Goal: Register for event/course

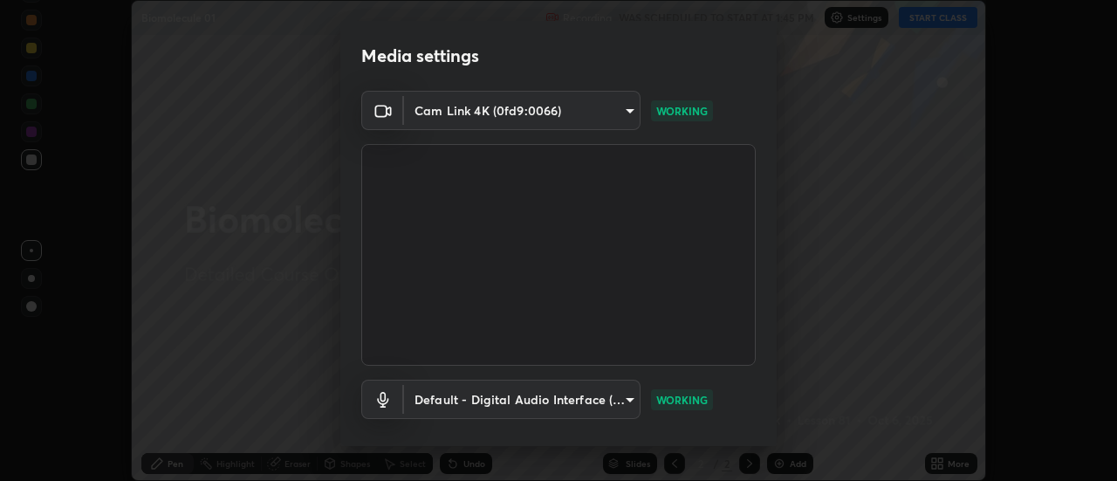
scroll to position [92, 0]
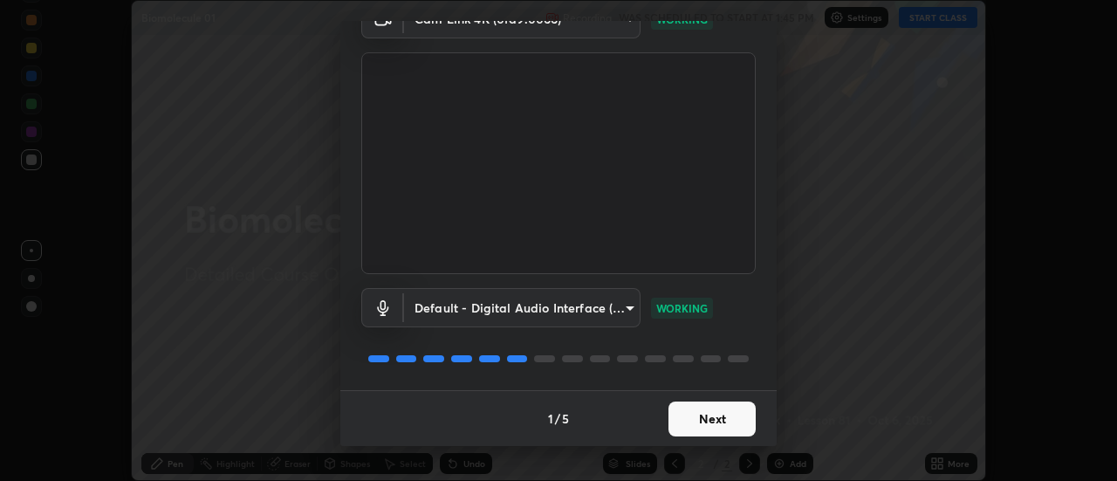
click at [690, 413] on button "Next" at bounding box center [711, 418] width 87 height 35
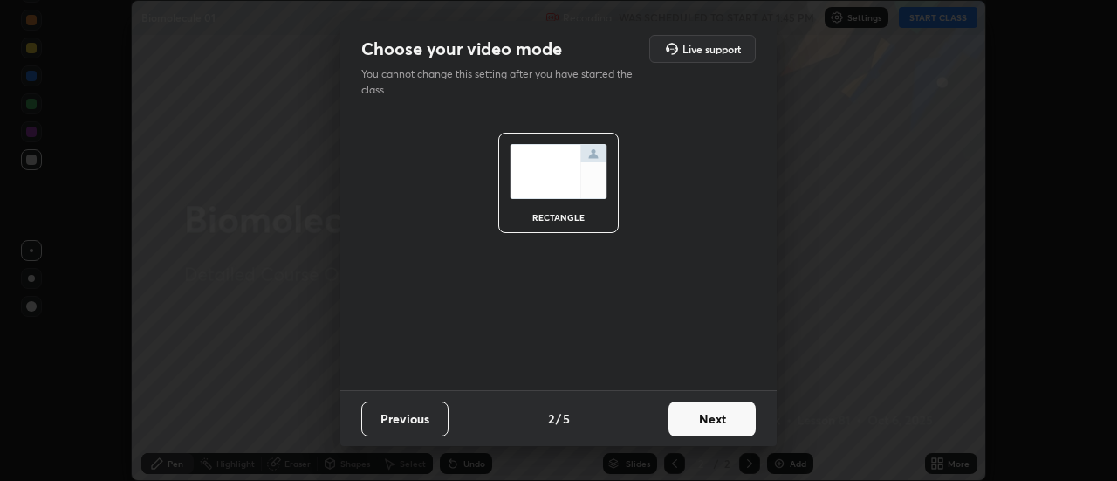
scroll to position [0, 0]
click at [688, 419] on button "Next" at bounding box center [711, 418] width 87 height 35
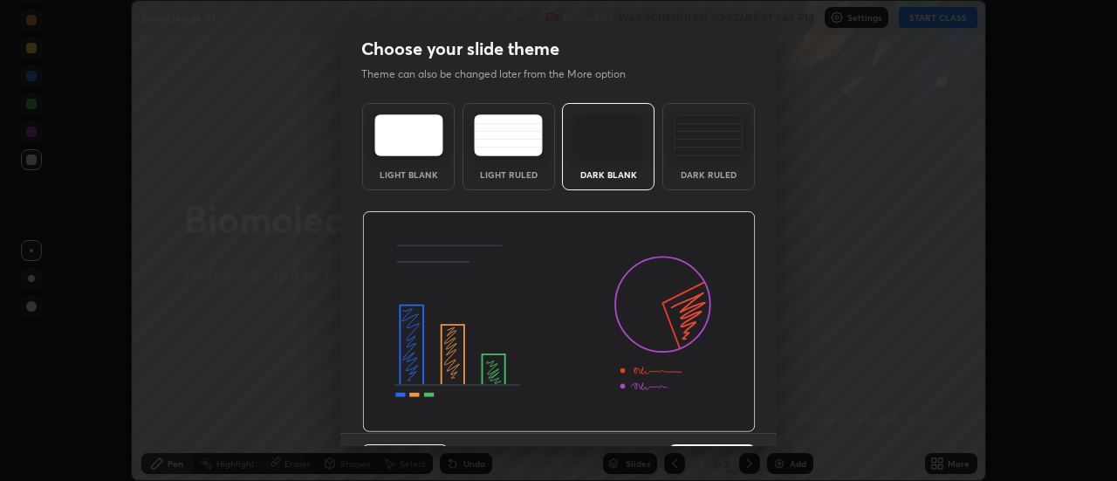
scroll to position [43, 0]
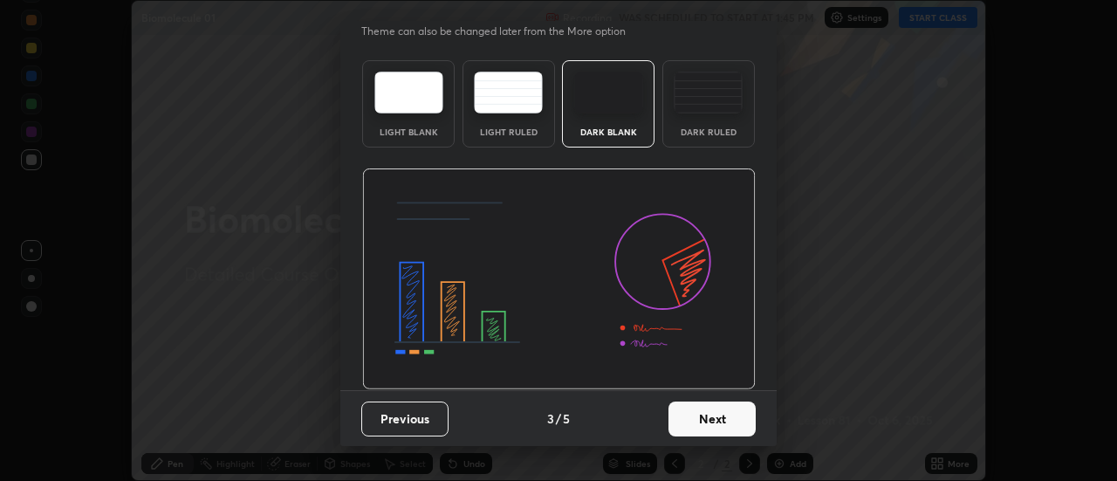
click at [684, 420] on button "Next" at bounding box center [711, 418] width 87 height 35
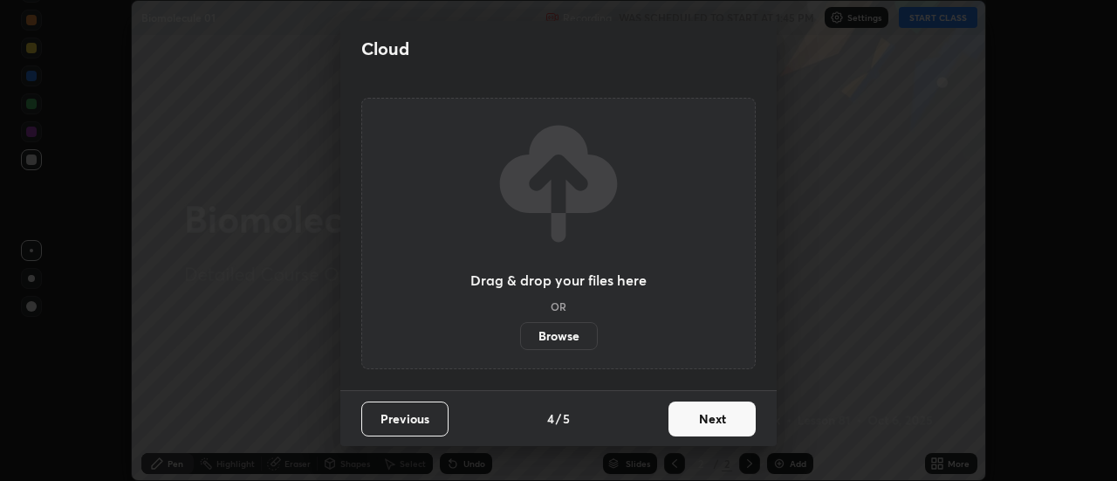
click at [682, 422] on button "Next" at bounding box center [711, 418] width 87 height 35
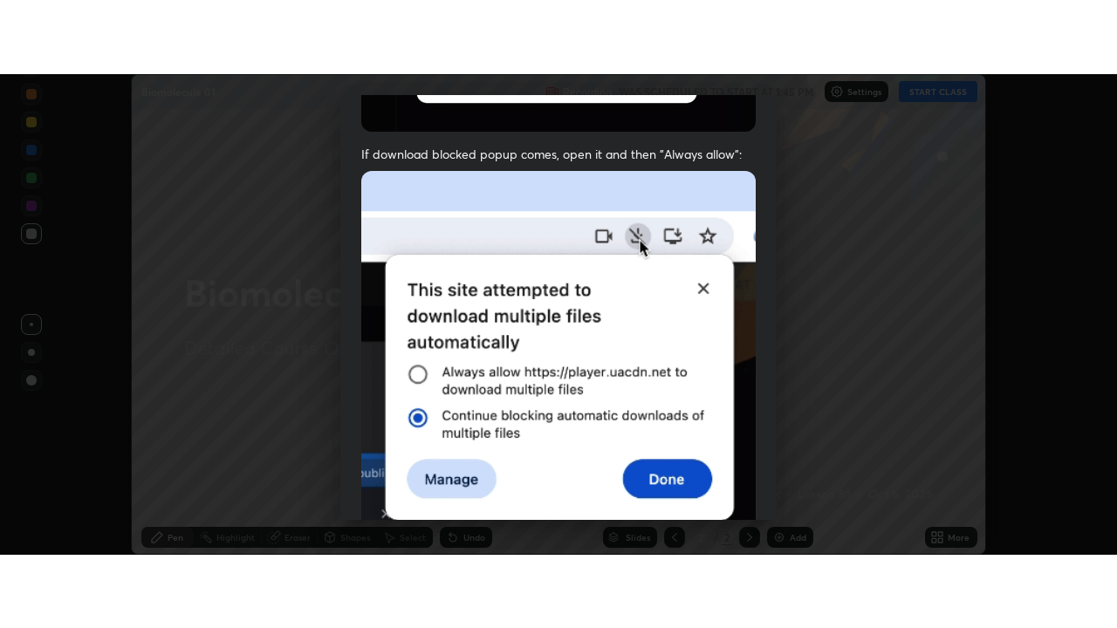
scroll to position [447, 0]
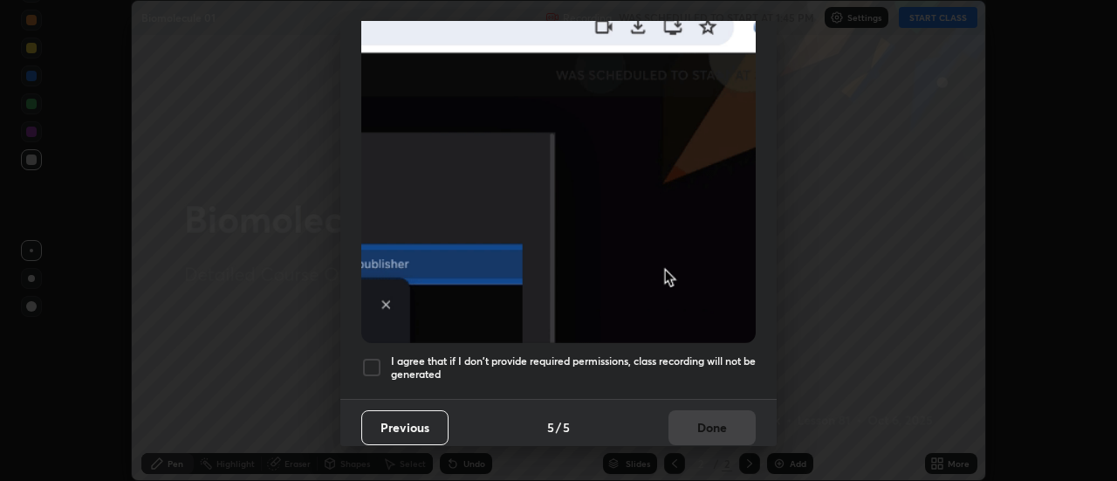
click at [580, 358] on h5 "I agree that if I don't provide required permissions, class recording will not …" at bounding box center [573, 367] width 365 height 27
click at [673, 422] on button "Done" at bounding box center [711, 427] width 87 height 35
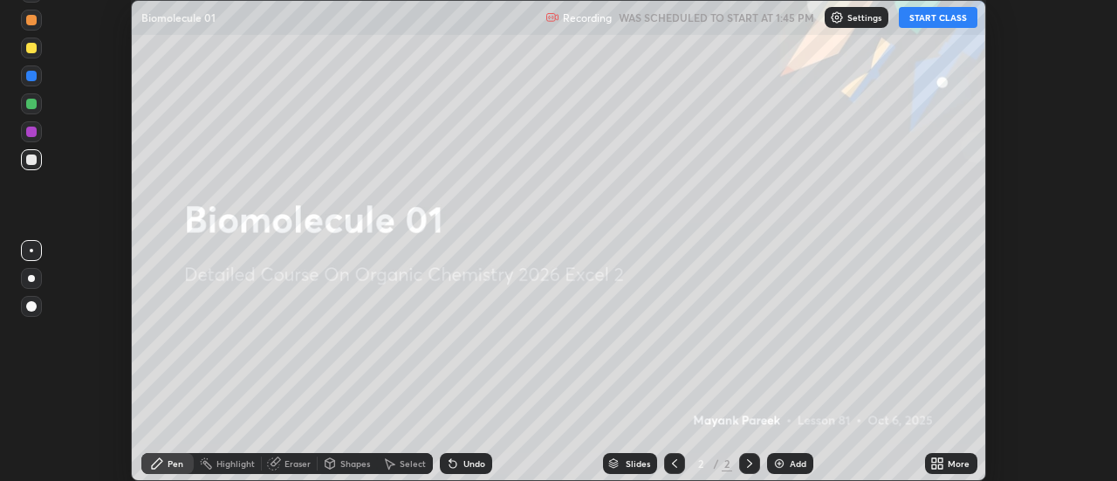
click at [780, 459] on img at bounding box center [779, 463] width 14 height 14
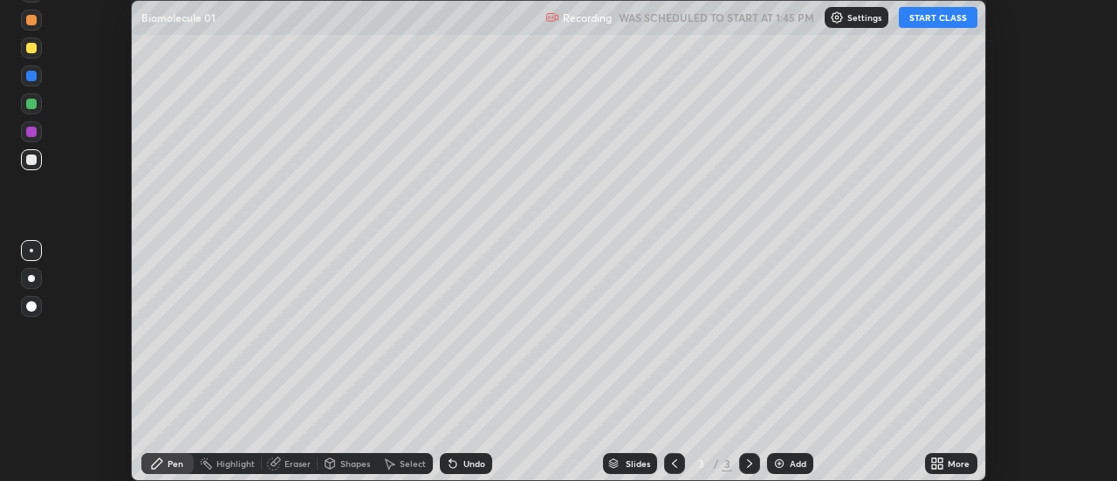
click at [933, 458] on icon at bounding box center [934, 460] width 4 height 4
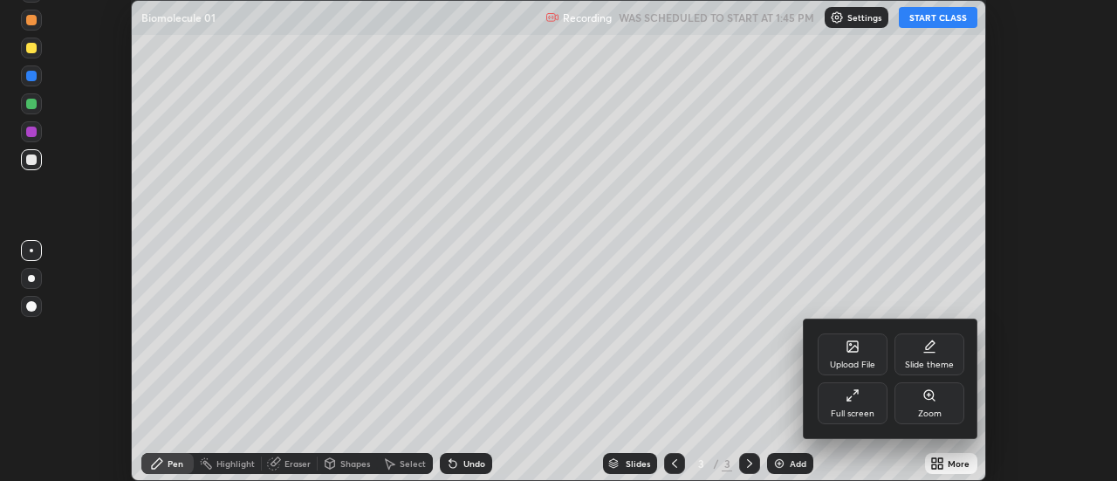
click at [846, 393] on icon at bounding box center [852, 395] width 14 height 14
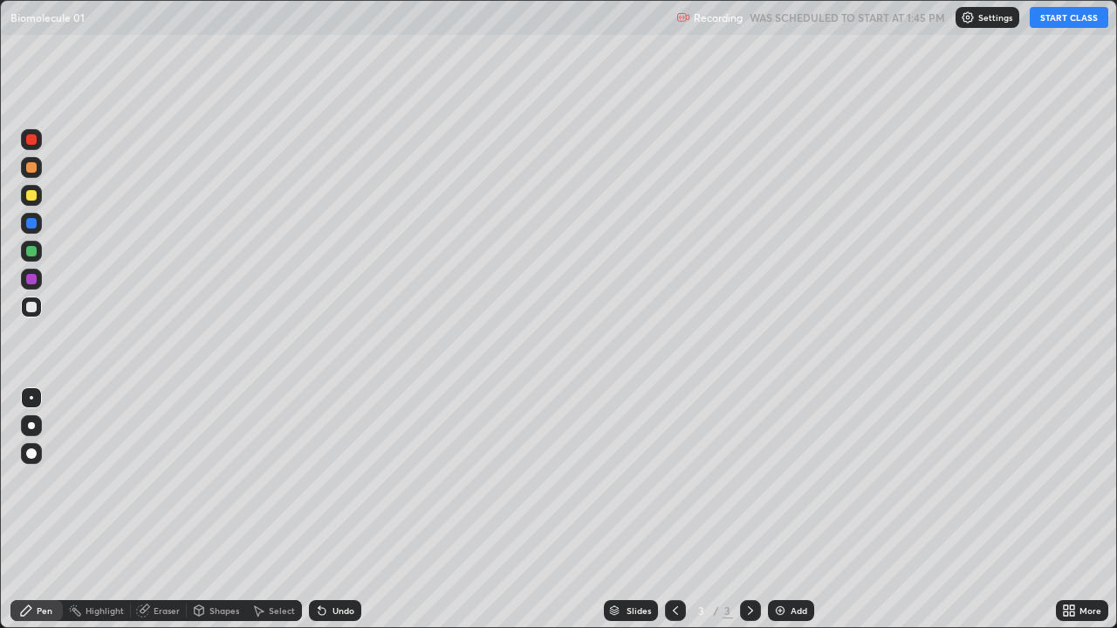
scroll to position [628, 1117]
click at [1042, 25] on button "START CLASS" at bounding box center [1068, 17] width 79 height 21
click at [23, 304] on div at bounding box center [31, 307] width 21 height 21
